Goal: Transaction & Acquisition: Purchase product/service

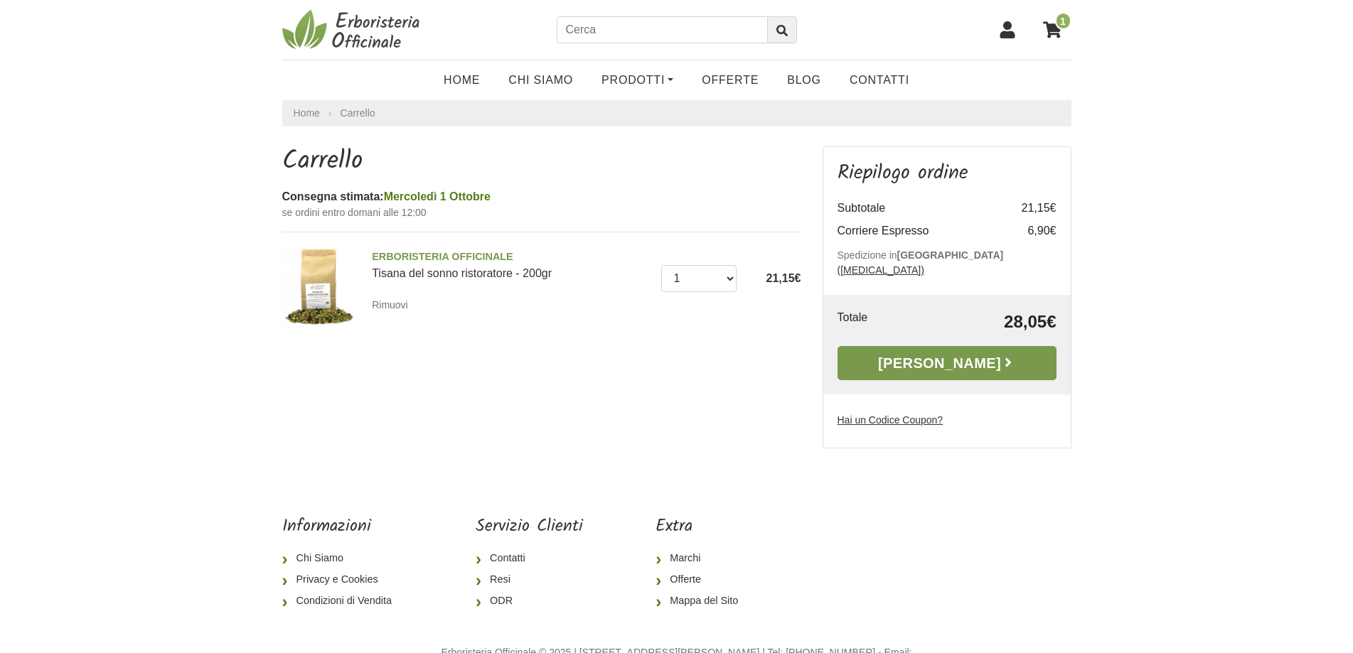
click at [985, 351] on link "[PERSON_NAME]" at bounding box center [946, 363] width 219 height 34
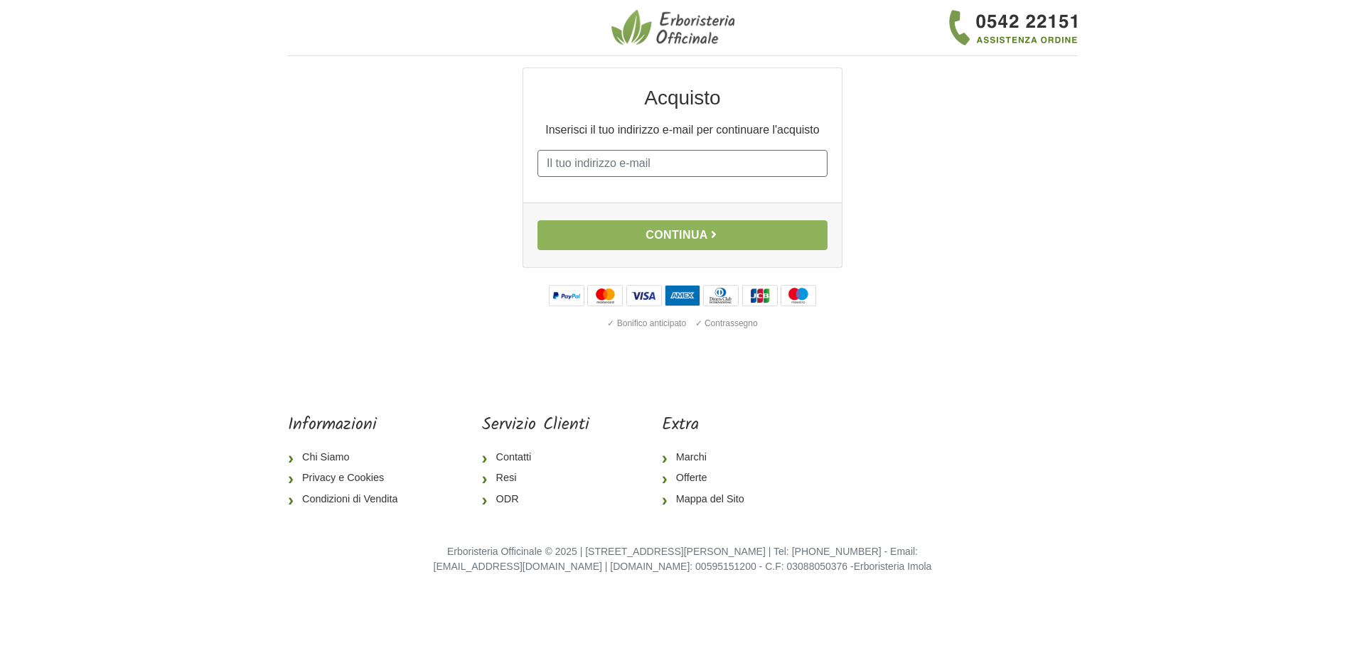
click at [631, 164] on input "E-mail" at bounding box center [682, 163] width 290 height 27
type input "[EMAIL_ADDRESS][DOMAIN_NAME]"
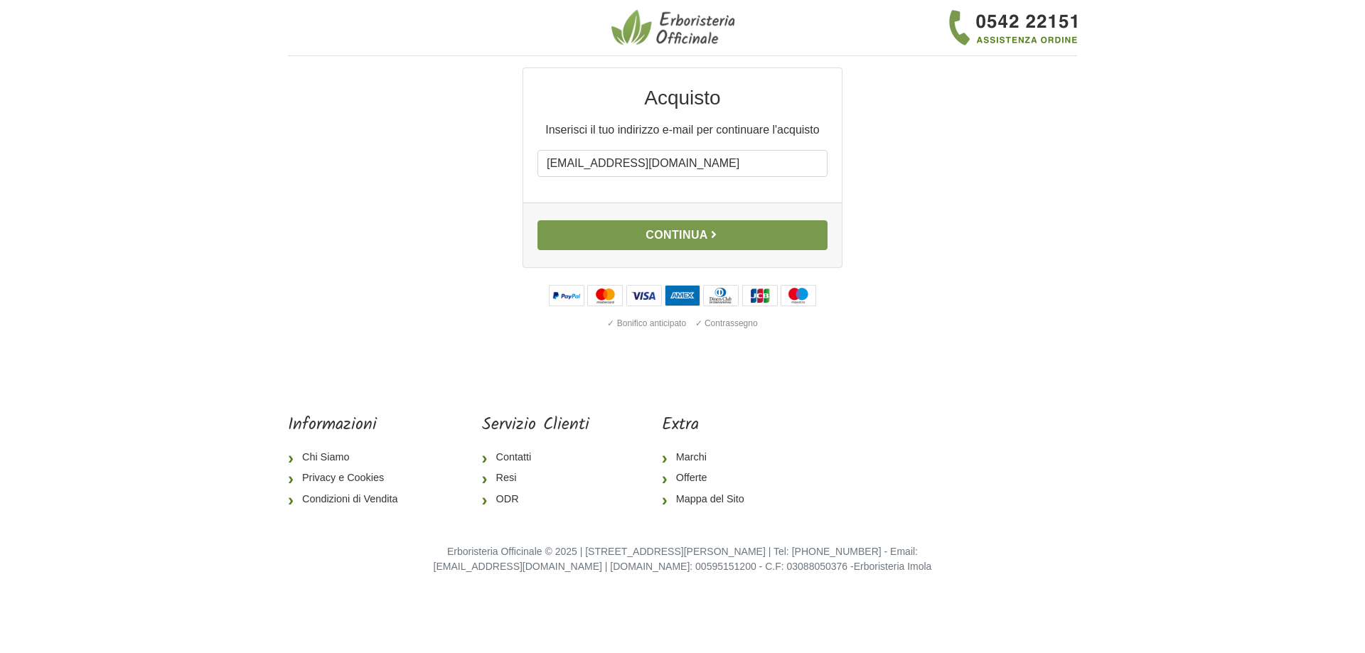
click at [719, 235] on icon "button" at bounding box center [713, 234] width 11 height 11
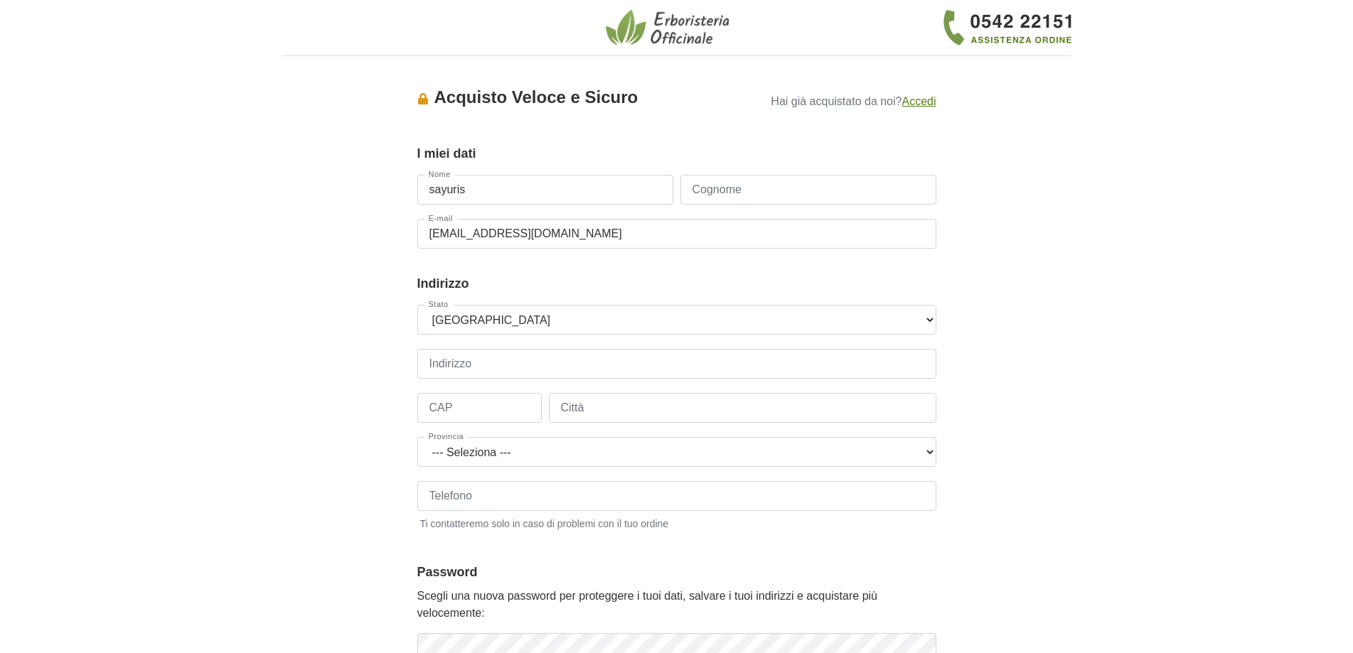
type input "sayuris"
type input "rua"
click at [584, 360] on input "Indirizzo" at bounding box center [676, 364] width 519 height 30
type input "via piave"
click at [537, 405] on div "Stato --- Seleziona --- Austria Belgium Bulgaria Croatia Czech Republic Denmark…" at bounding box center [676, 425] width 519 height 241
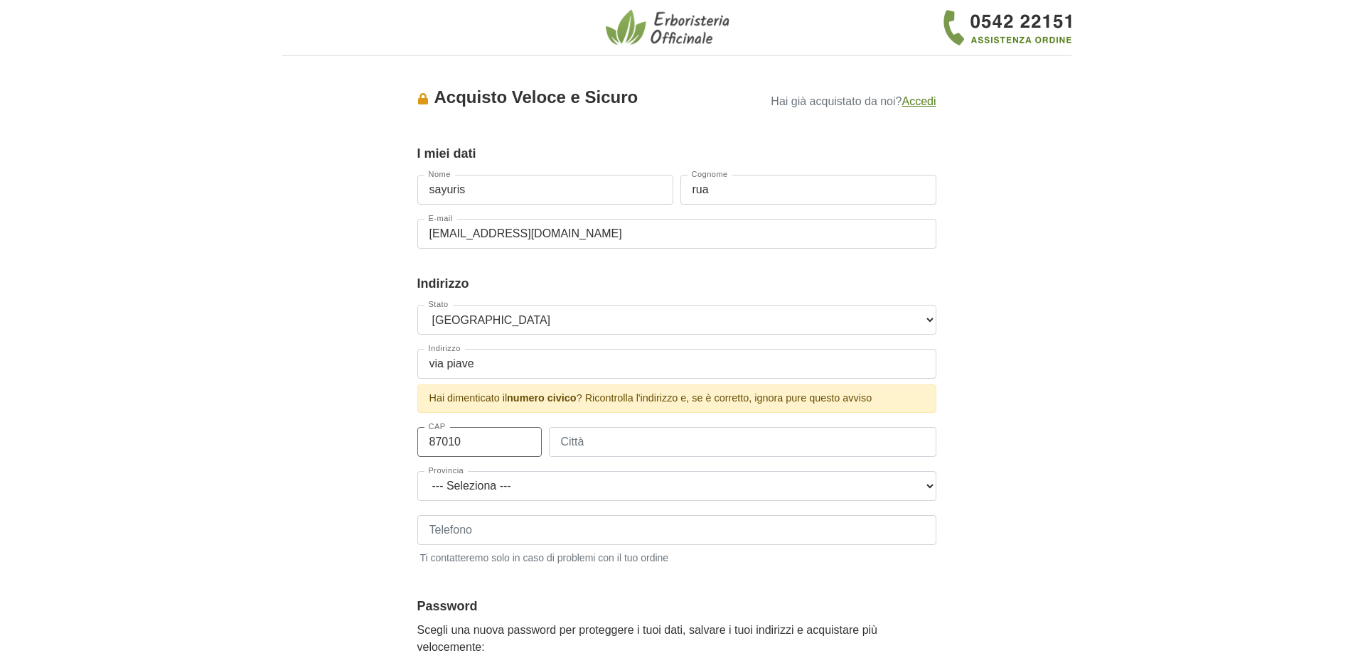
type input "87010"
click at [609, 452] on input "Città" at bounding box center [742, 442] width 387 height 30
type input "CIVITA"
select select "3868"
click at [469, 533] on input "Telefono" at bounding box center [676, 530] width 519 height 30
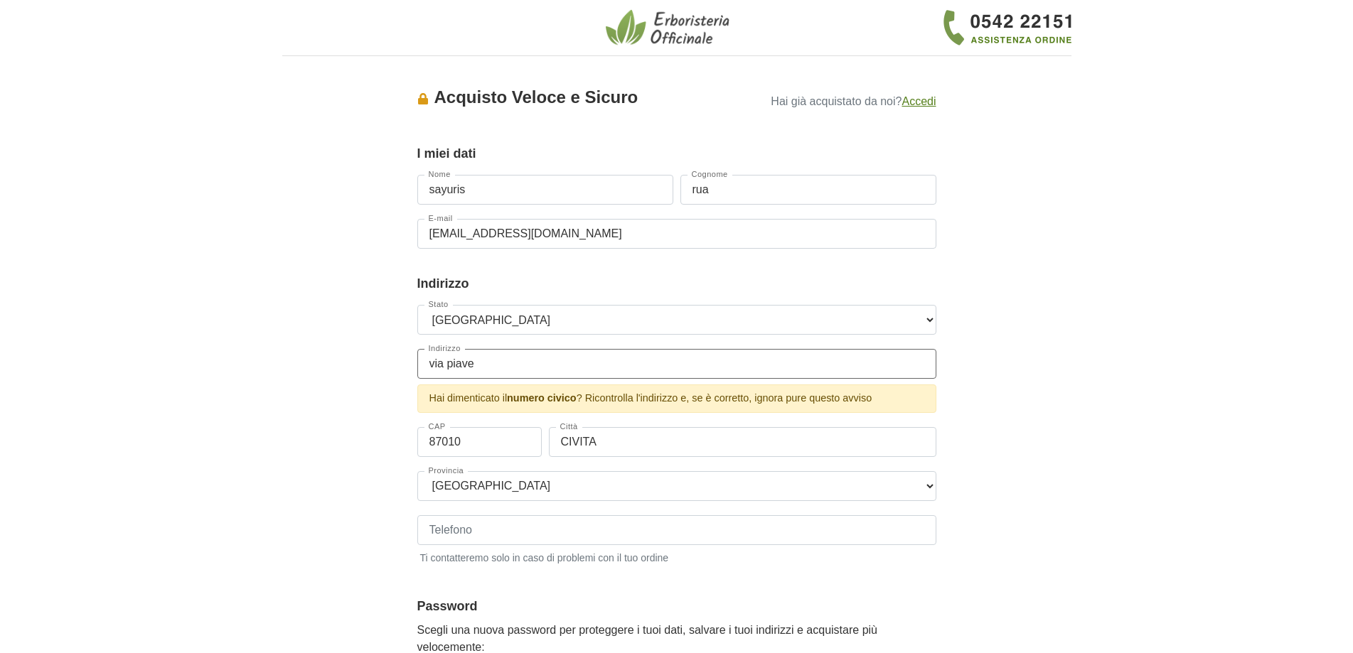
click at [515, 360] on input "via piave" at bounding box center [676, 364] width 519 height 30
type input "via piave, 74"
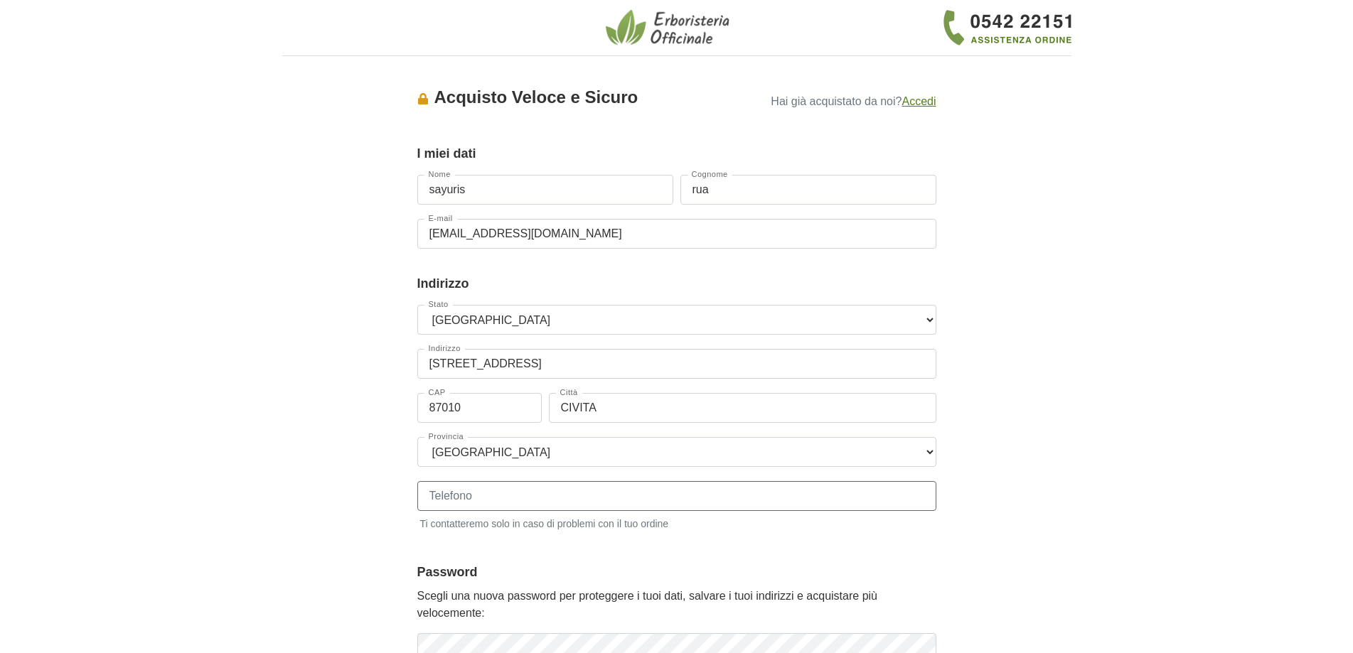
click at [544, 525] on div "Telefono Ti contatteremo solo in caso di problemi con il tuo ordine" at bounding box center [676, 506] width 519 height 50
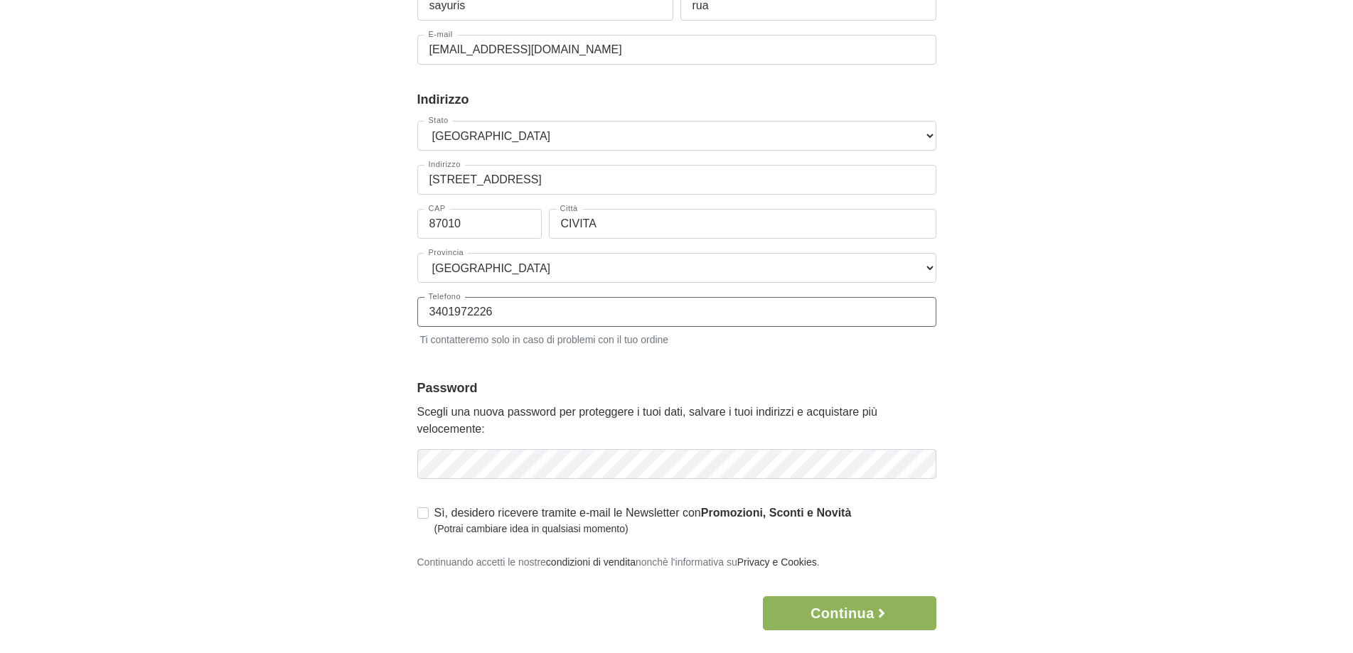
scroll to position [213, 0]
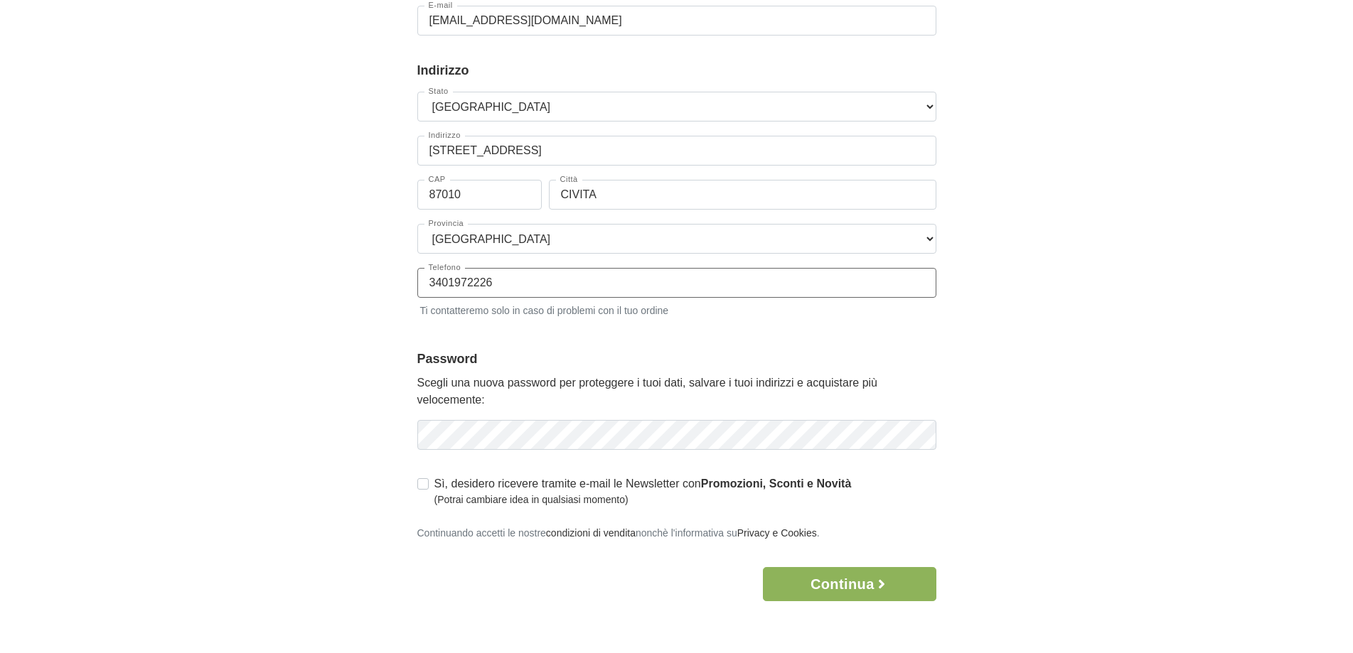
type input "3401972226"
drag, startPoint x: 818, startPoint y: 585, endPoint x: 967, endPoint y: 579, distance: 148.7
click at [818, 584] on button "Continua" at bounding box center [849, 584] width 173 height 34
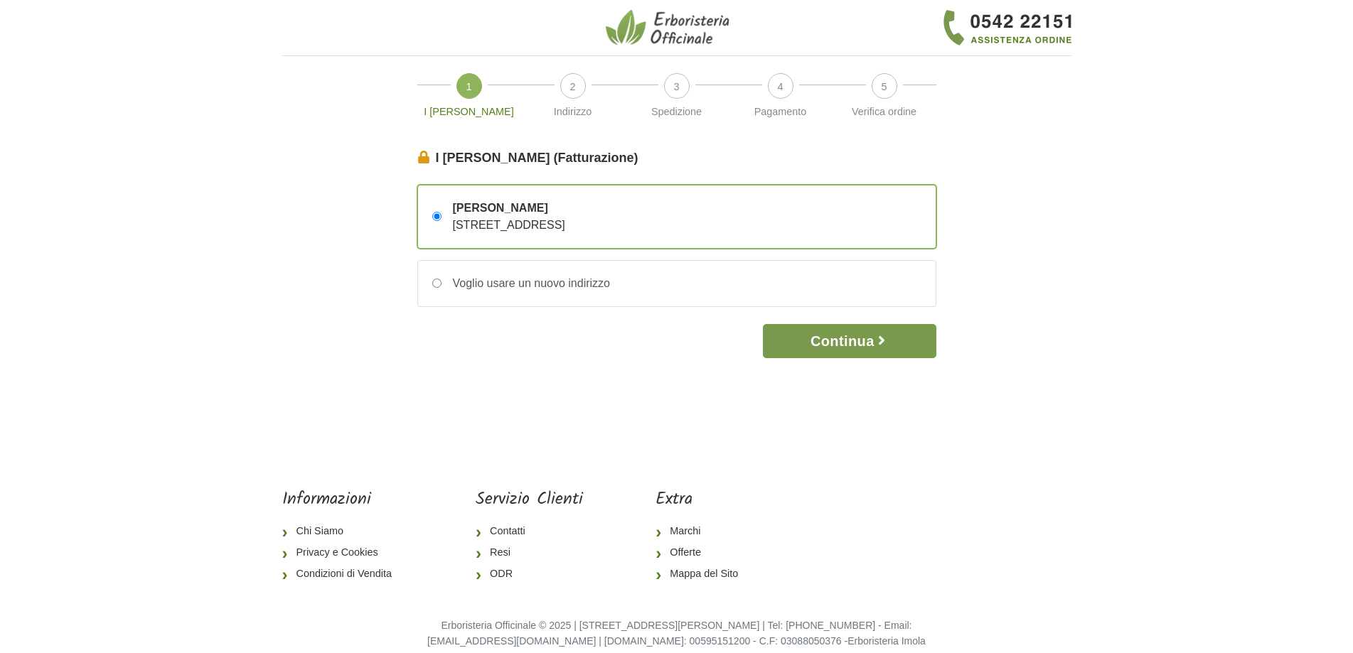
click at [878, 343] on icon "button" at bounding box center [881, 340] width 14 height 14
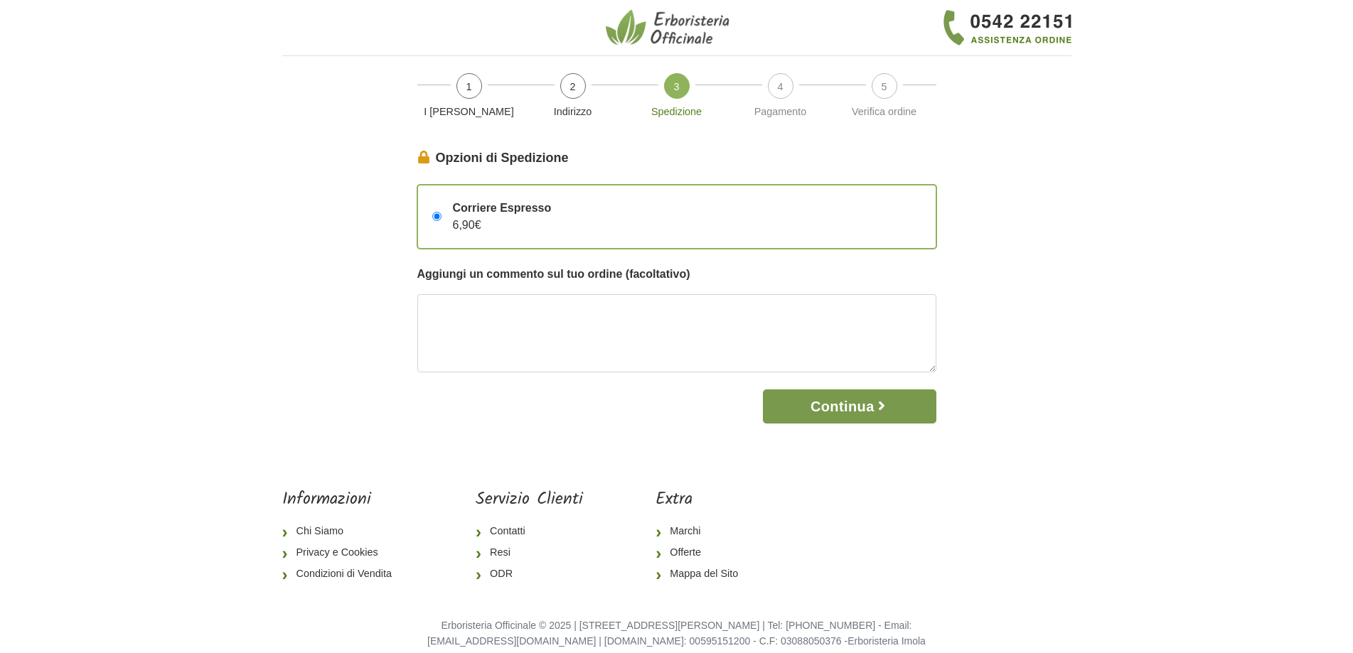
click at [864, 414] on button "Continua" at bounding box center [849, 407] width 173 height 34
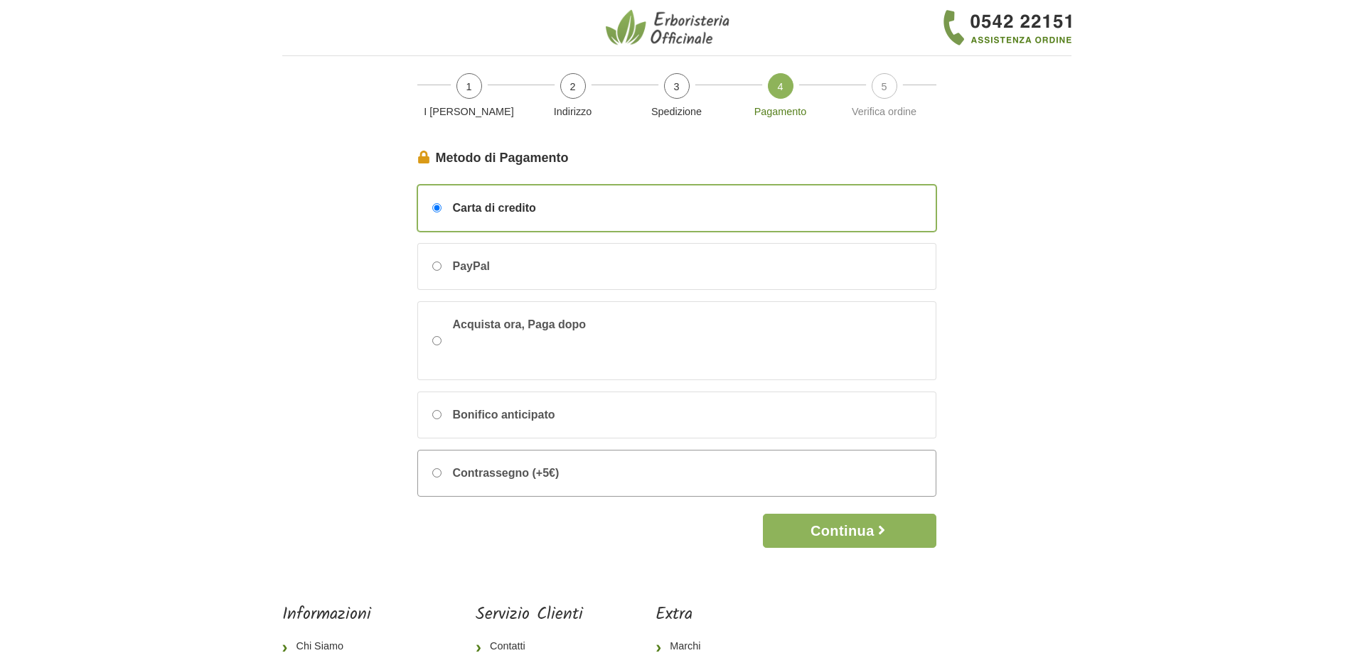
click at [696, 488] on div "Contrassegno (+5€)" at bounding box center [677, 473] width 518 height 45
click at [441, 478] on input "Contrassegno (+5€)" at bounding box center [436, 473] width 9 height 9
radio input "true"
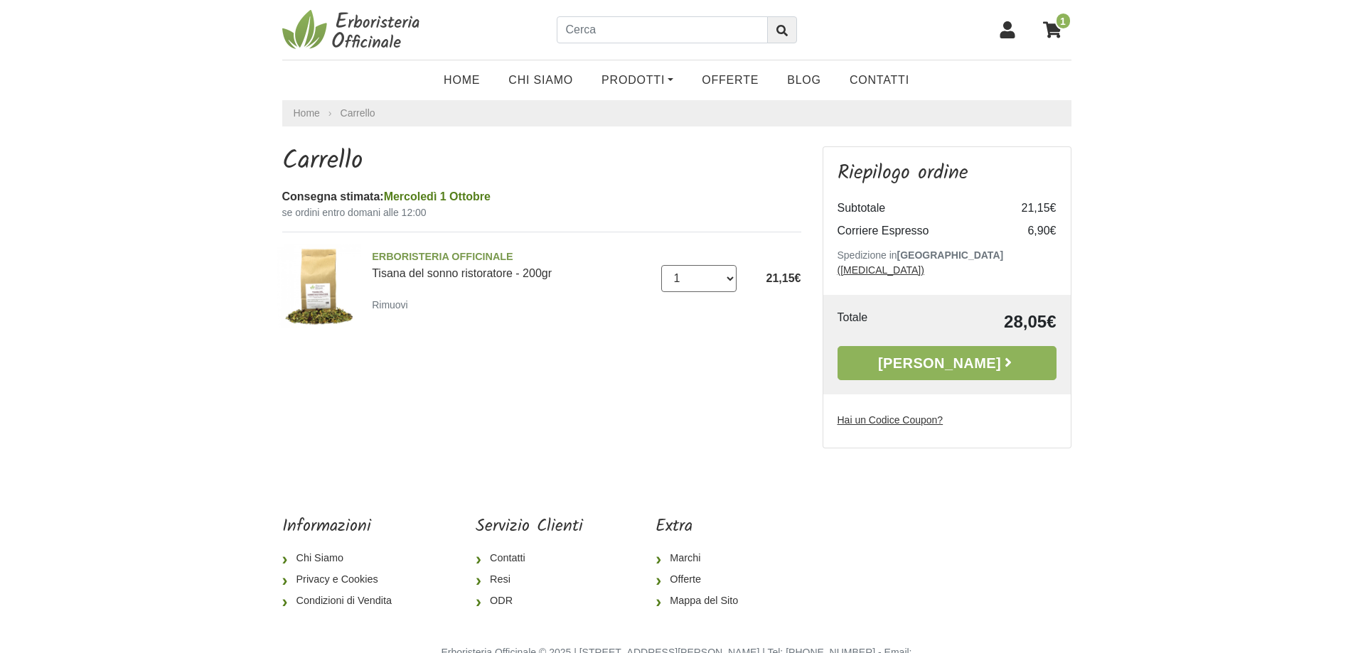
click at [724, 276] on select "0 (Rimuovi) 1 2 3 4 5 6 7 8 9 10 11 12 13 14 15 16 17" at bounding box center [698, 278] width 75 height 27
click at [615, 281] on div "ERBORISTERIA OFFICINALE Tisana del sonno ristoratore - 200gr" at bounding box center [511, 268] width 279 height 36
click at [476, 279] on link "ERBORISTERIA OFFICINALE Tisana del sonno ristoratore - 200gr" at bounding box center [511, 265] width 279 height 30
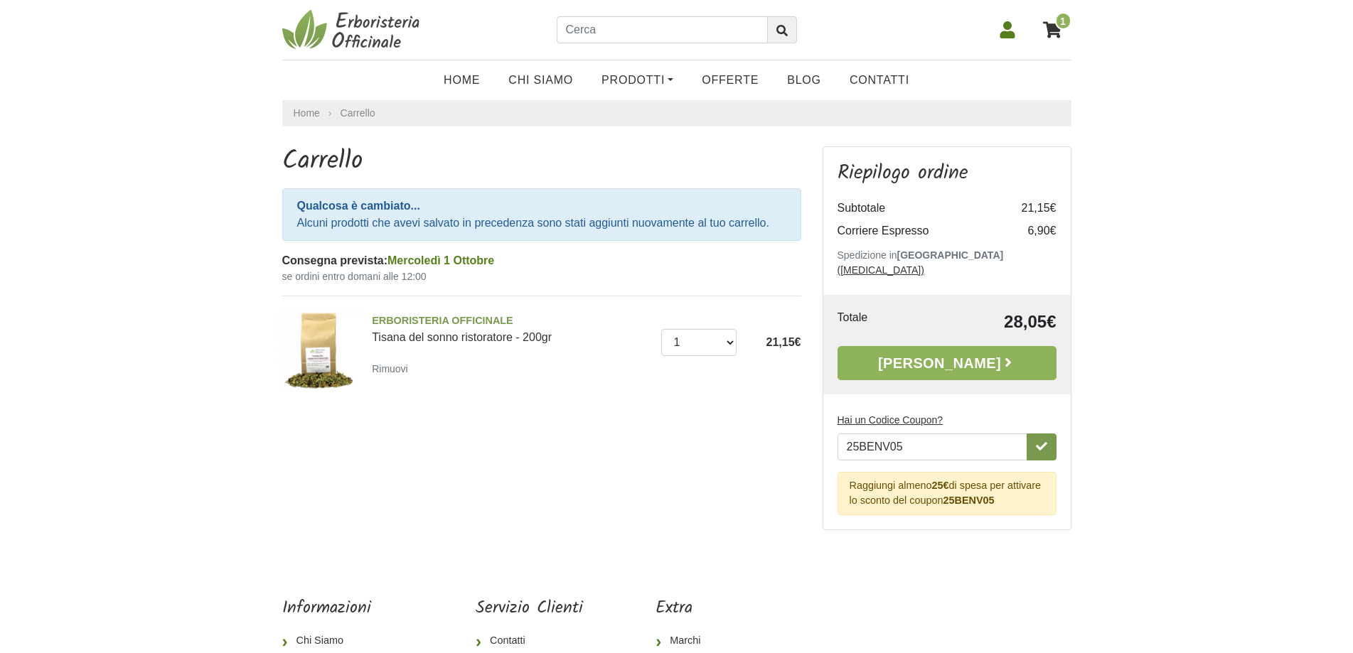
click at [1047, 437] on button "button" at bounding box center [1042, 447] width 30 height 27
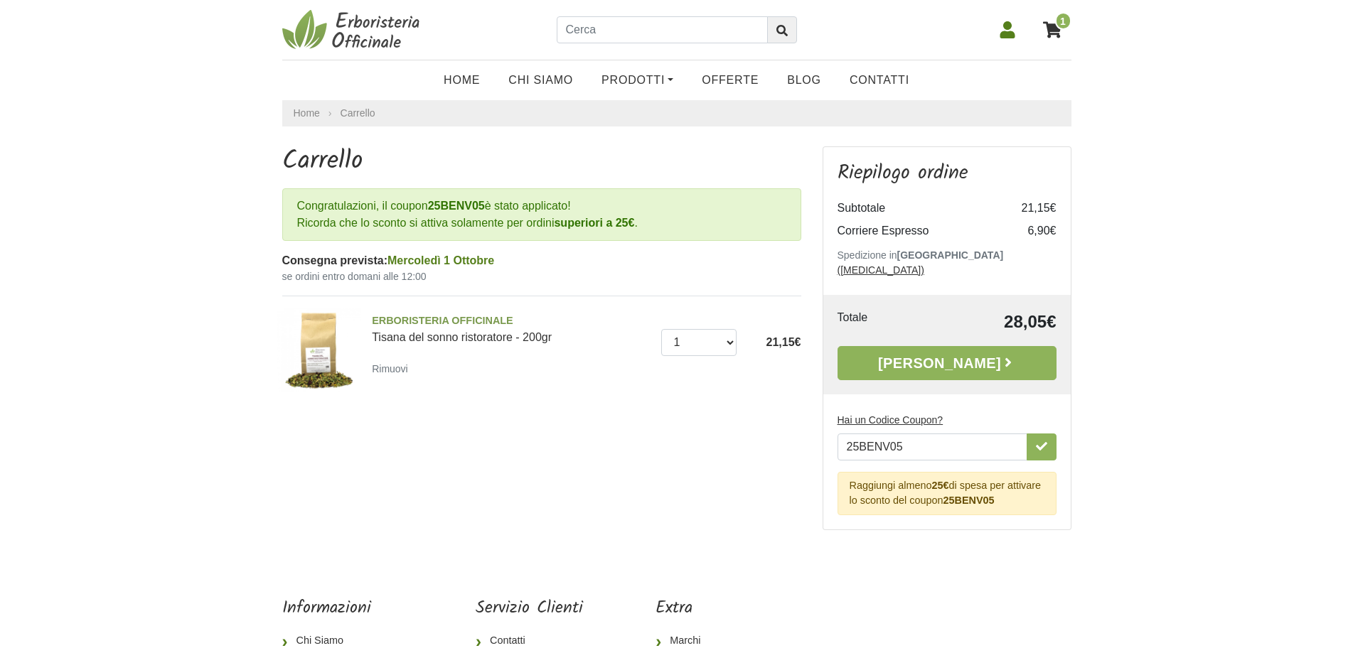
click at [1053, 31] on icon at bounding box center [1052, 29] width 18 height 16
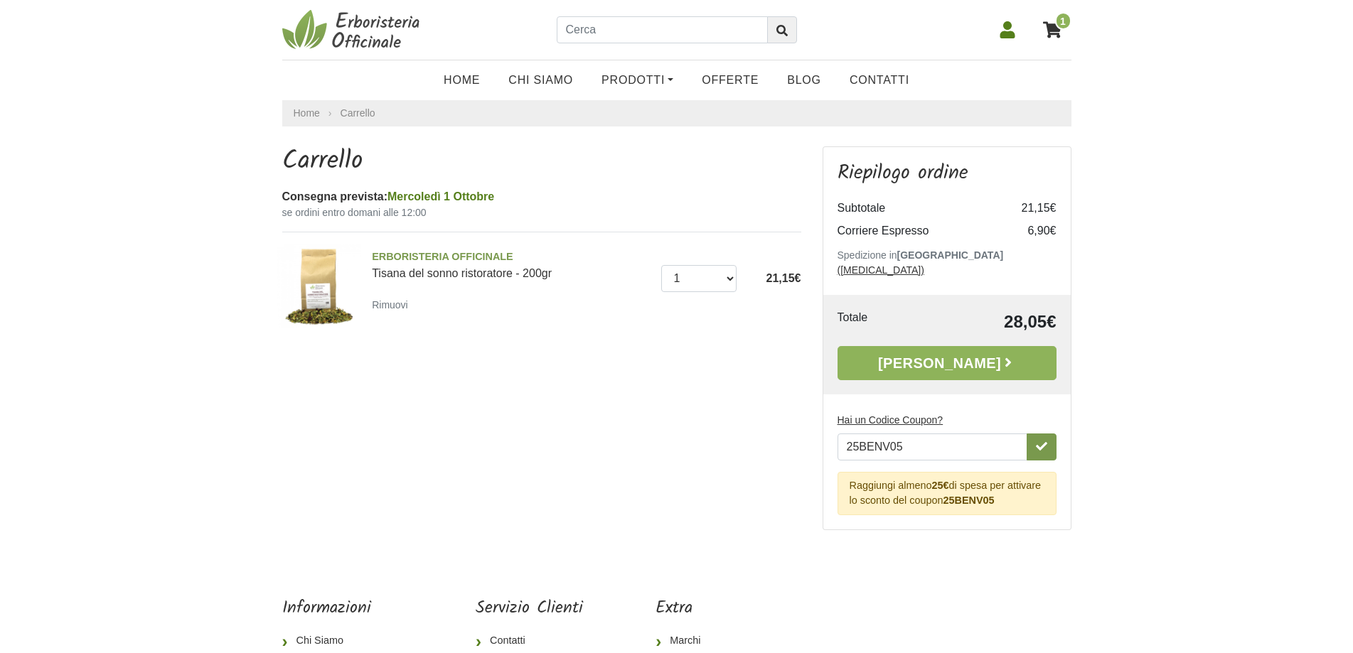
click at [1034, 434] on button "button" at bounding box center [1042, 447] width 30 height 27
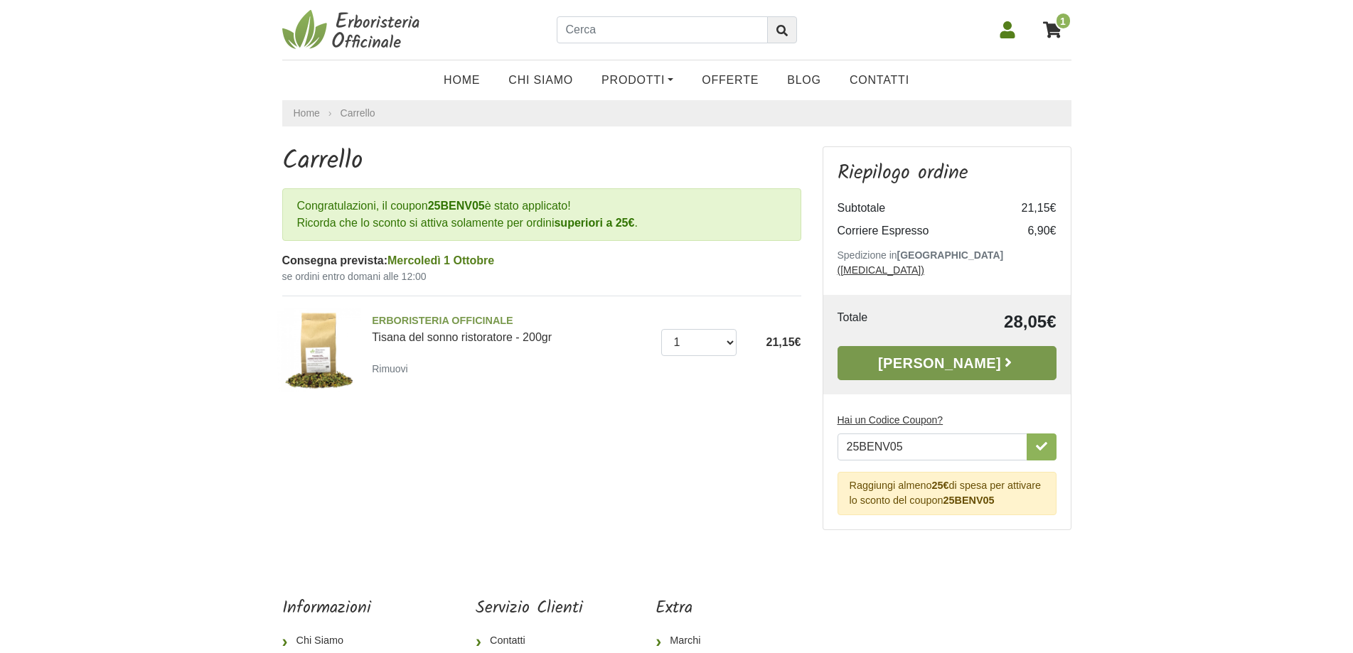
click at [968, 346] on link "[PERSON_NAME]" at bounding box center [946, 363] width 219 height 34
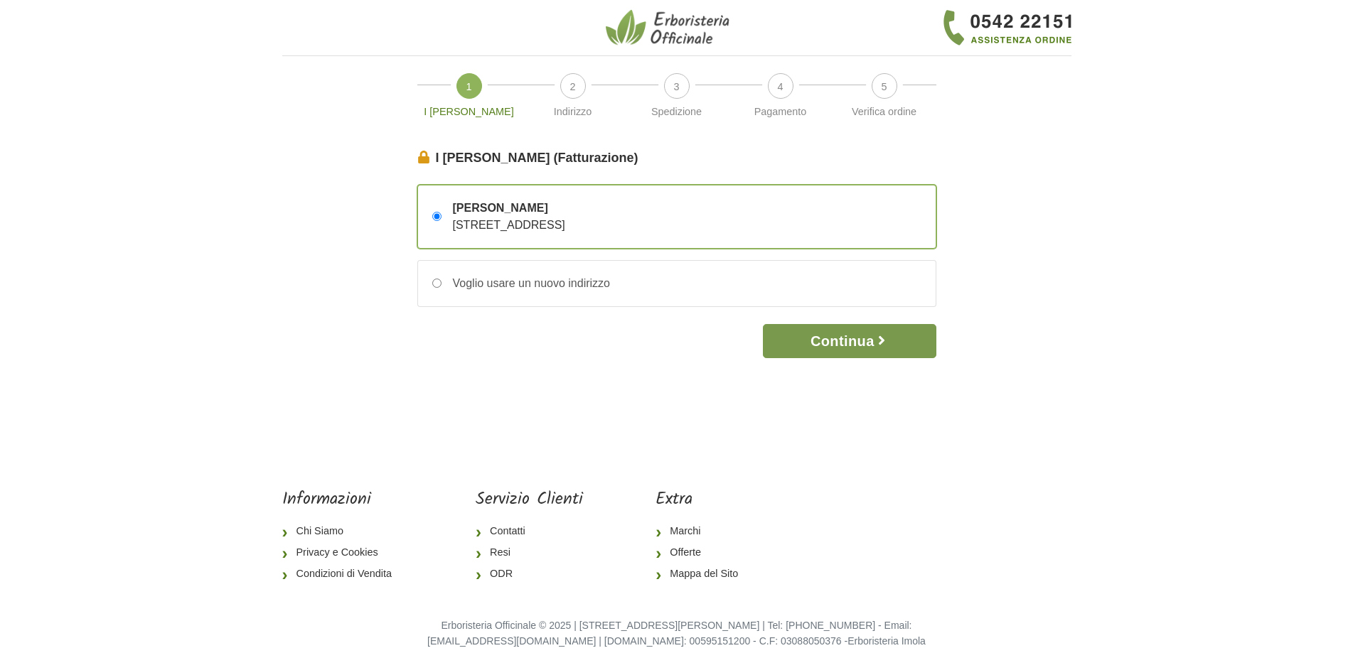
click at [881, 343] on icon "button" at bounding box center [881, 340] width 14 height 14
click at [860, 350] on button "Continua" at bounding box center [849, 341] width 173 height 34
